Goal: Navigation & Orientation: Go to known website

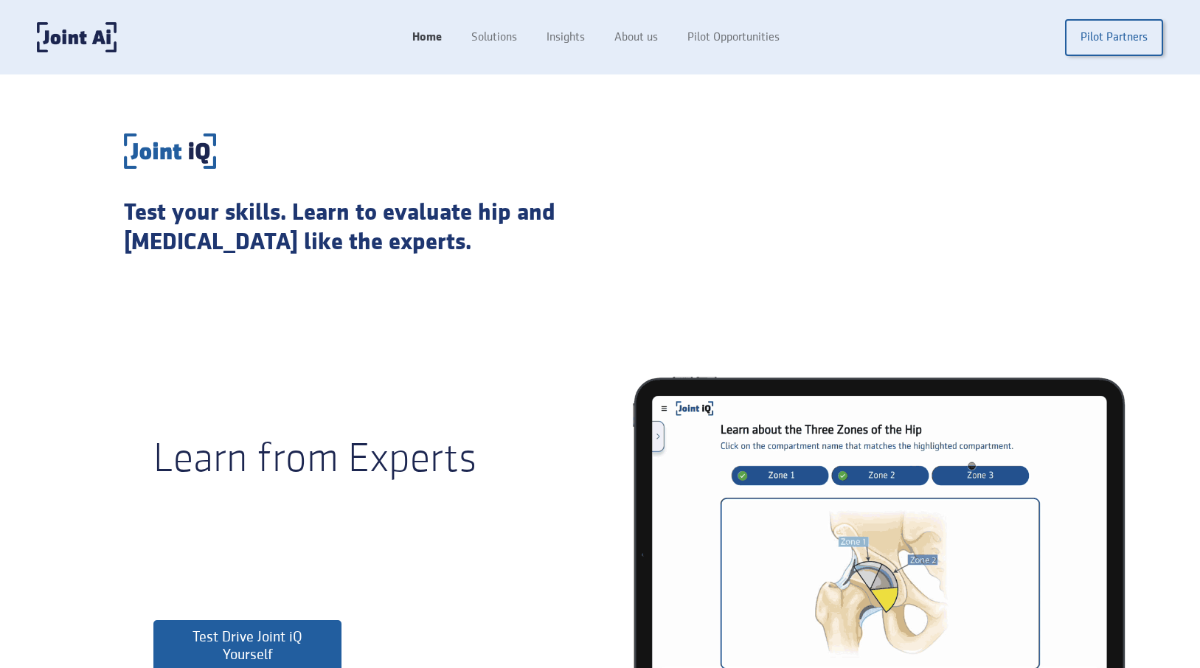
click at [426, 41] on link "Home" at bounding box center [427, 38] width 59 height 28
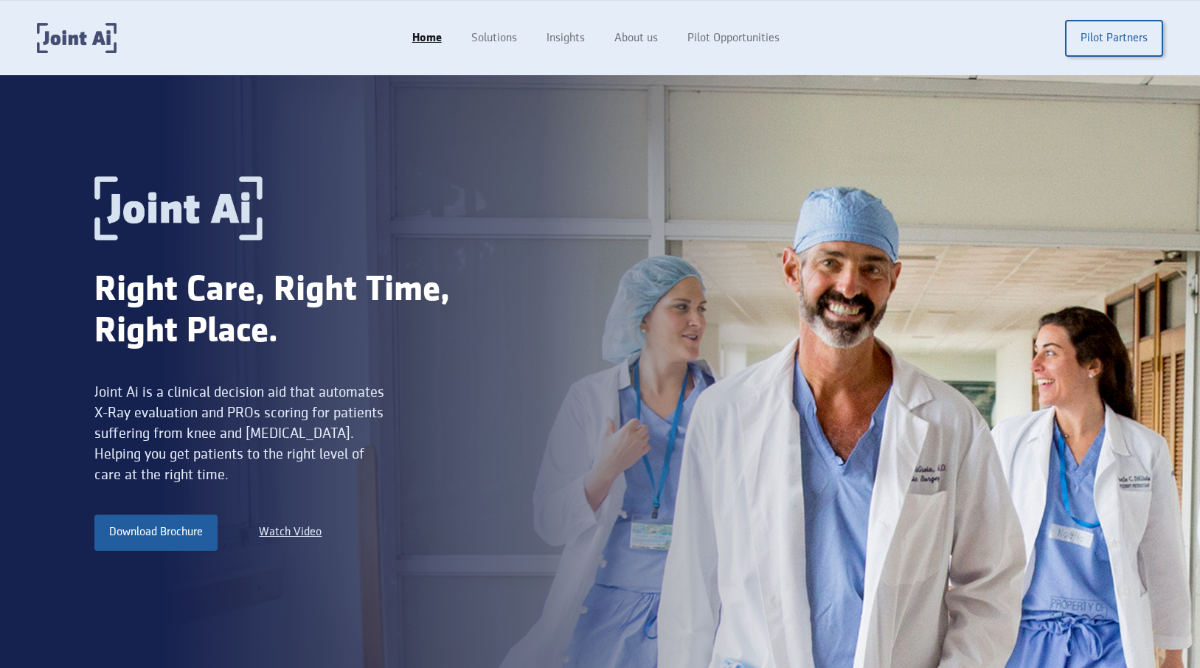
click at [104, 44] on img "home" at bounding box center [77, 38] width 80 height 30
